Goal: Navigation & Orientation: Find specific page/section

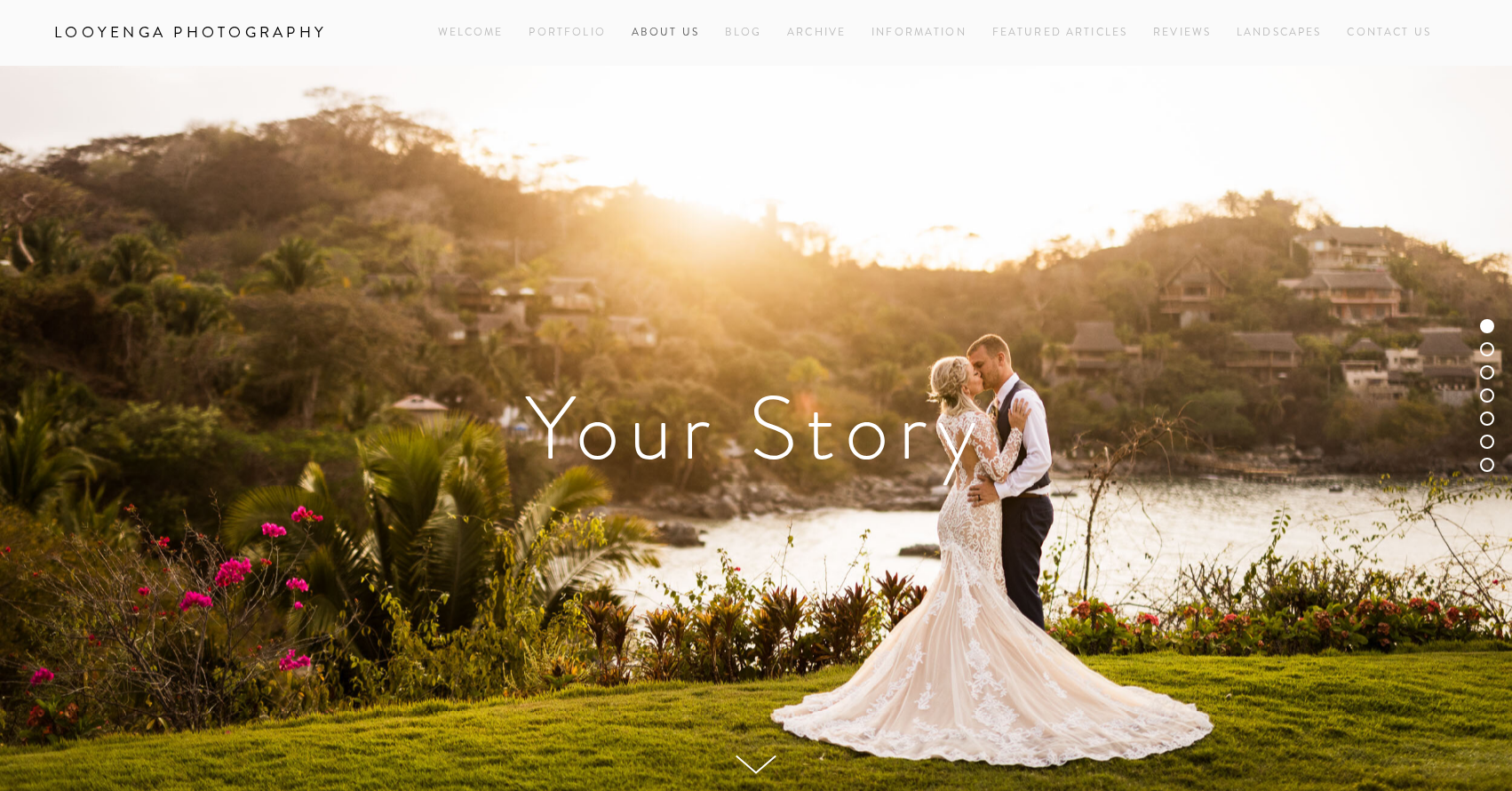
click at [657, 31] on link "About Us" at bounding box center [665, 33] width 67 height 24
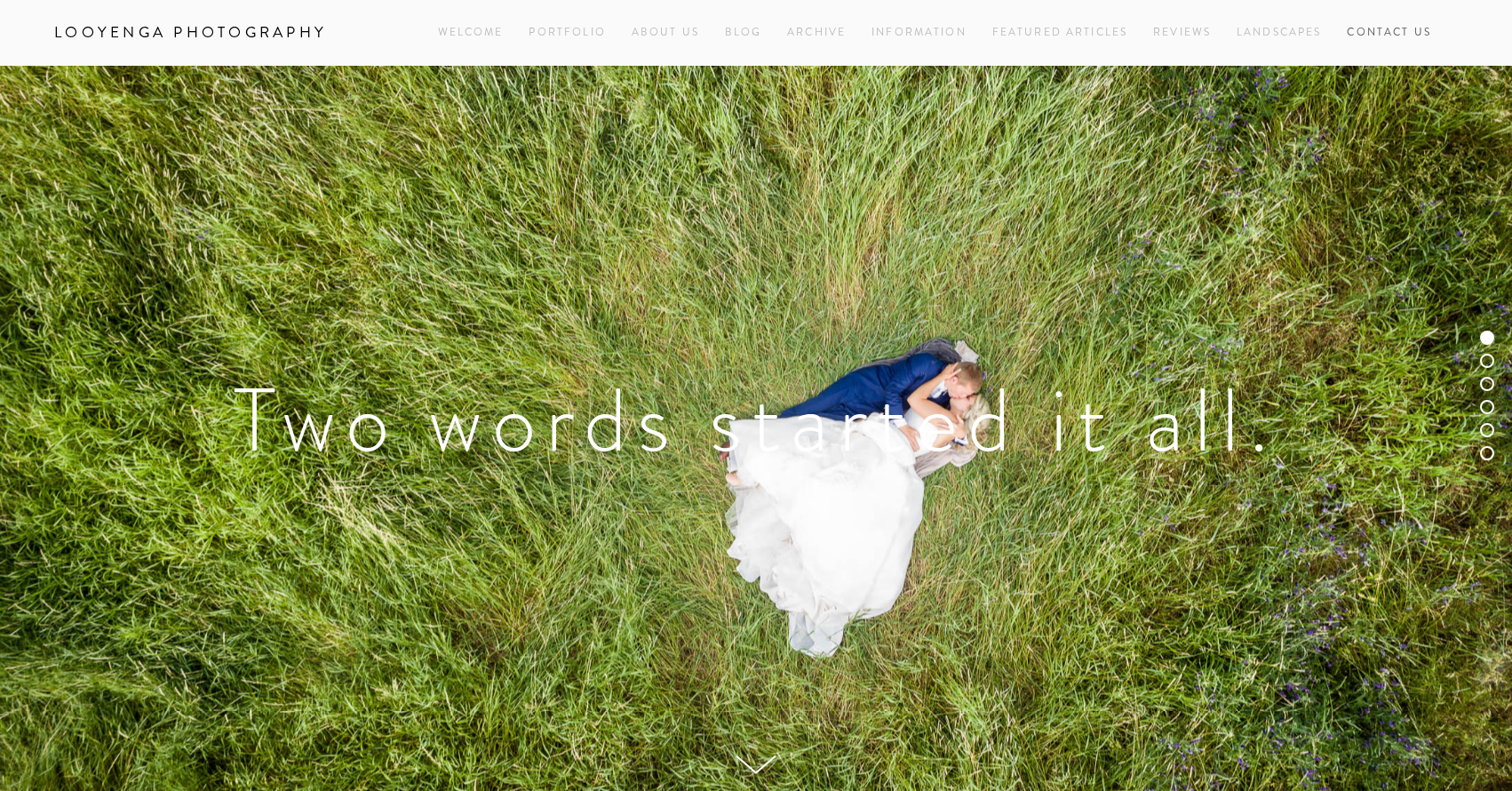
click at [1382, 34] on link "Contact Us" at bounding box center [1388, 33] width 84 height 24
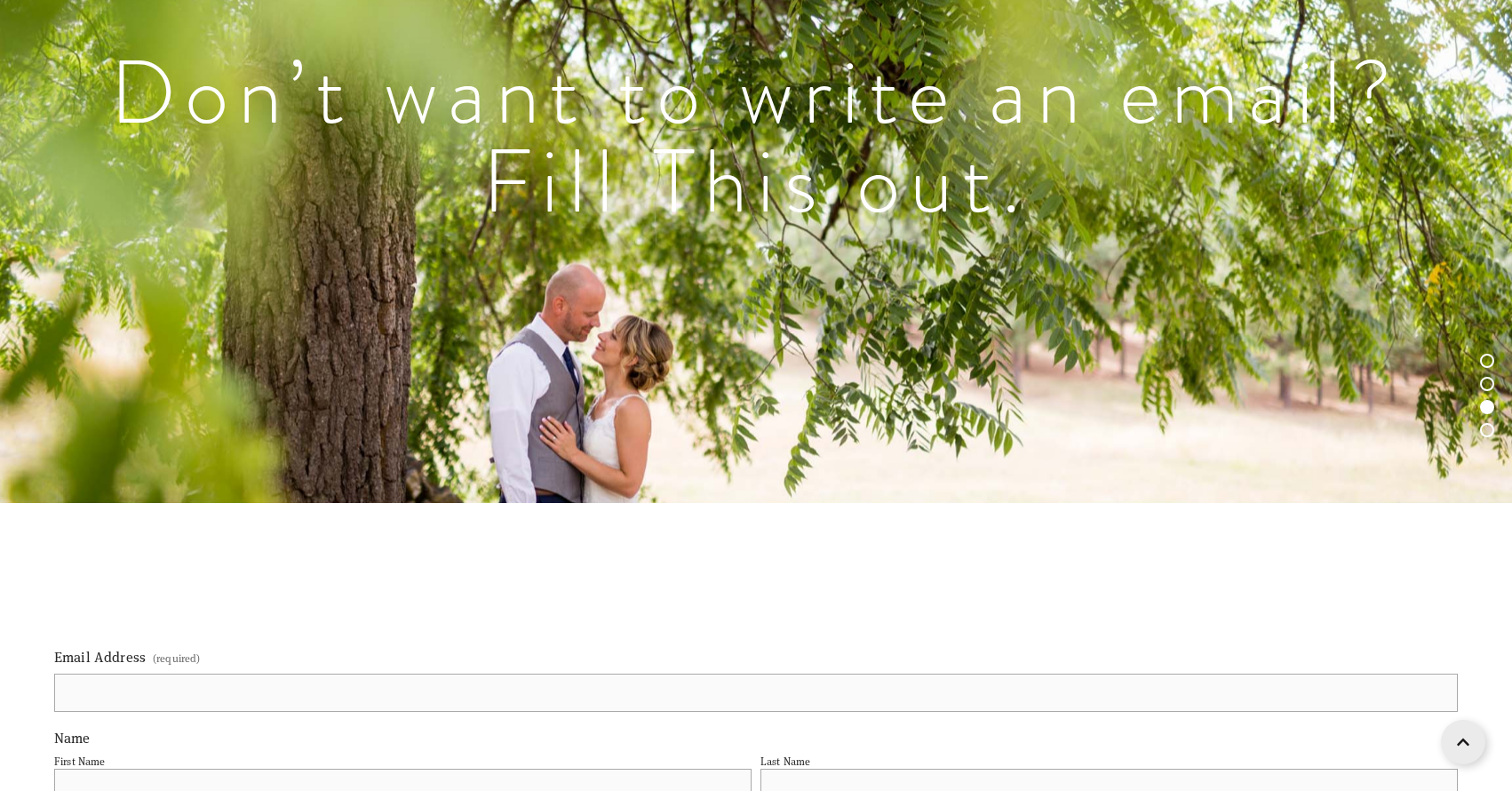
scroll to position [1510, 0]
